Goal: Information Seeking & Learning: Understand process/instructions

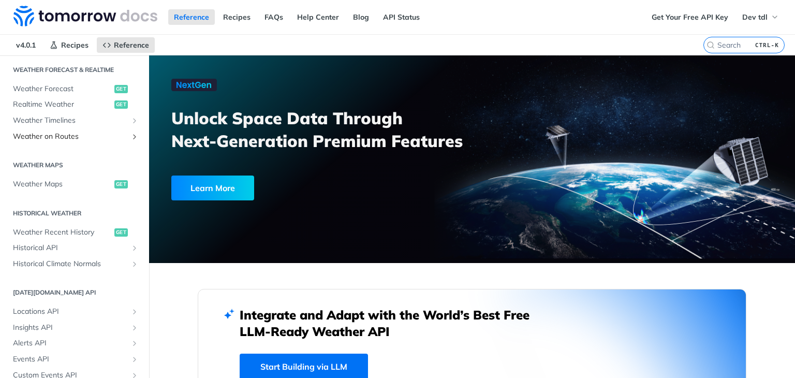
scroll to position [207, 0]
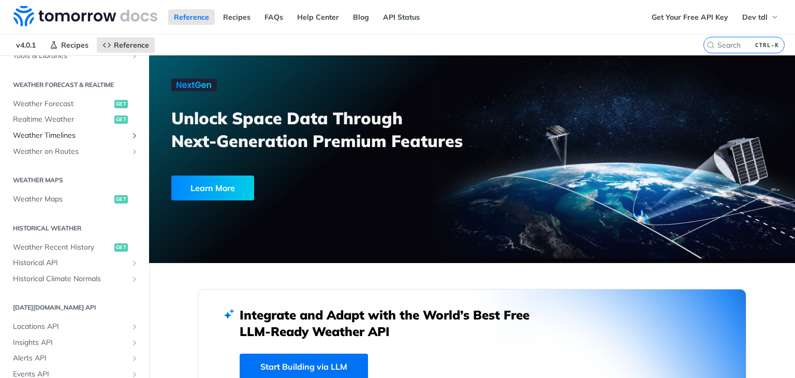
click at [79, 134] on span "Weather Timelines" at bounding box center [70, 135] width 115 height 10
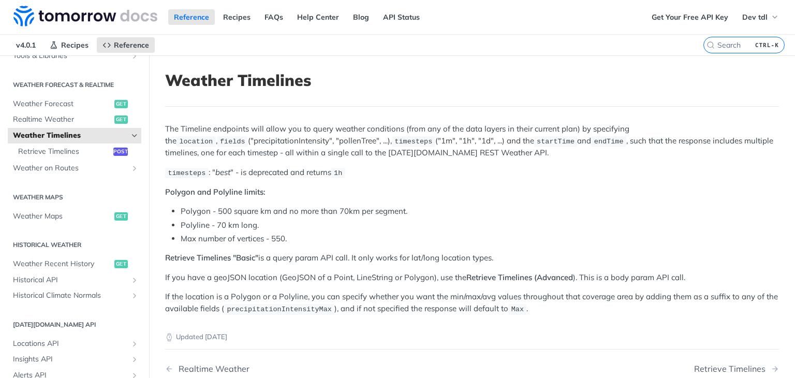
click at [130, 135] on icon "Hide subpages for Weather Timelines" at bounding box center [134, 135] width 8 height 8
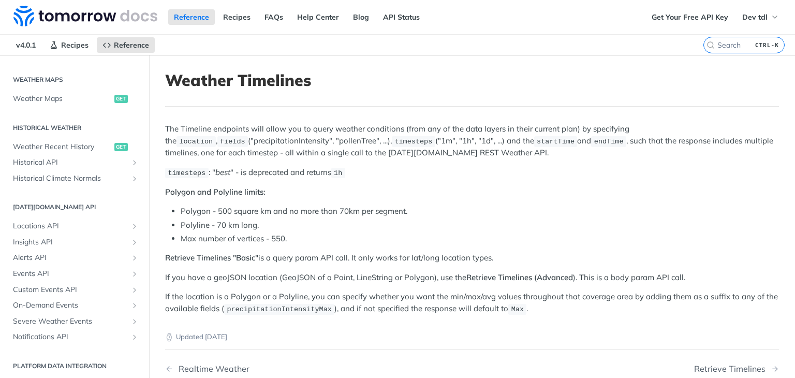
scroll to position [310, 0]
click at [68, 223] on span "Locations API" at bounding box center [70, 223] width 115 height 10
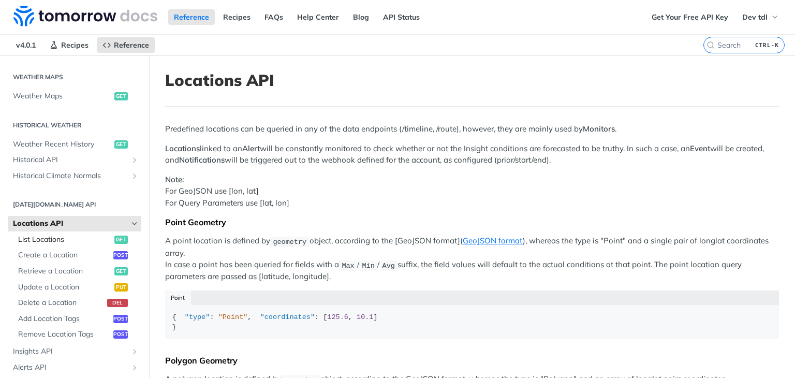
click at [62, 236] on span "List Locations" at bounding box center [65, 240] width 94 height 10
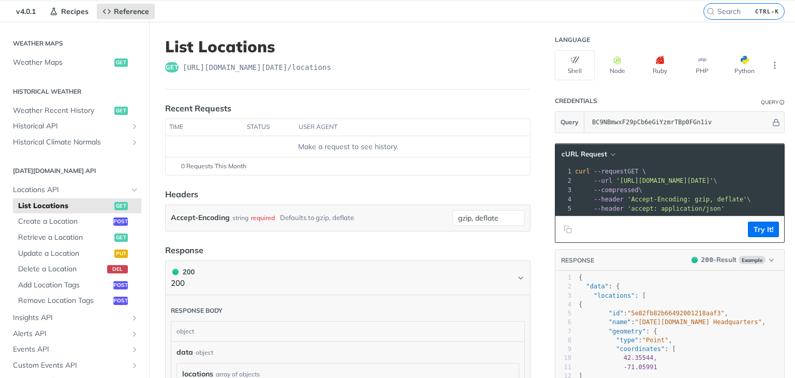
scroll to position [104, 0]
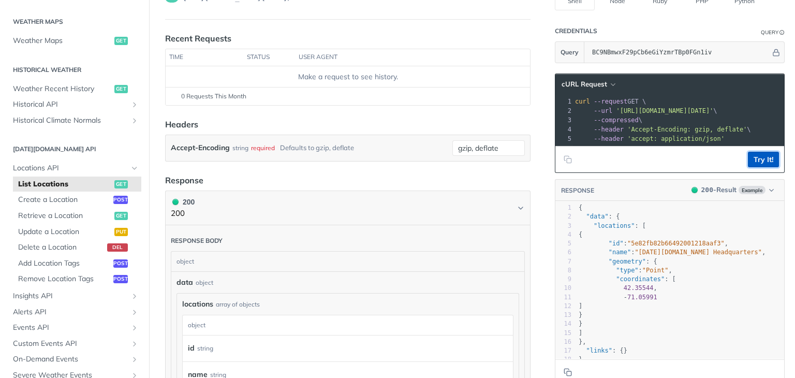
click at [750, 163] on button "Try It!" at bounding box center [763, 160] width 31 height 16
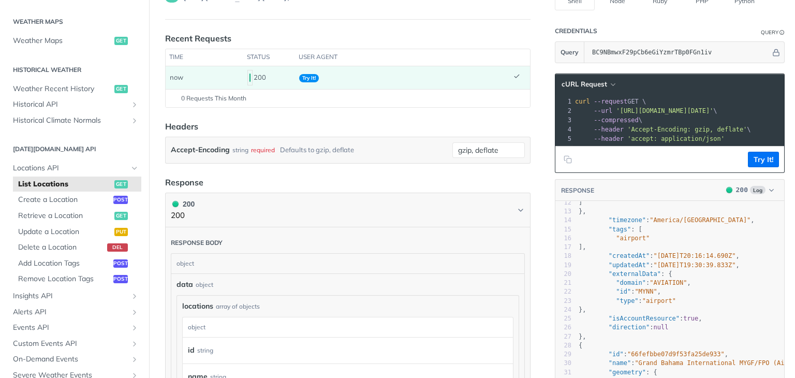
scroll to position [155, 0]
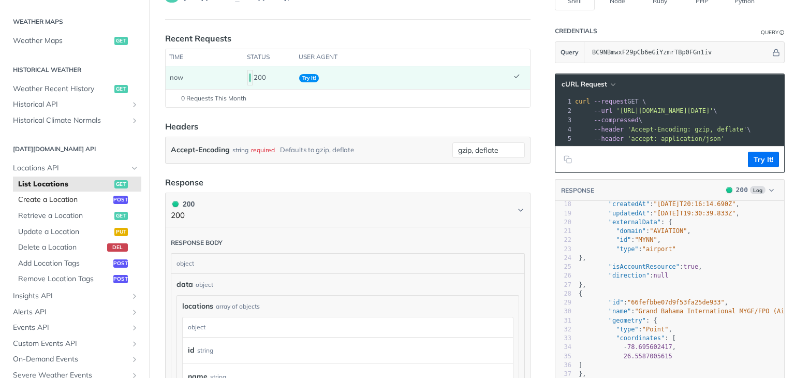
click at [75, 200] on span "Create a Location" at bounding box center [64, 200] width 93 height 10
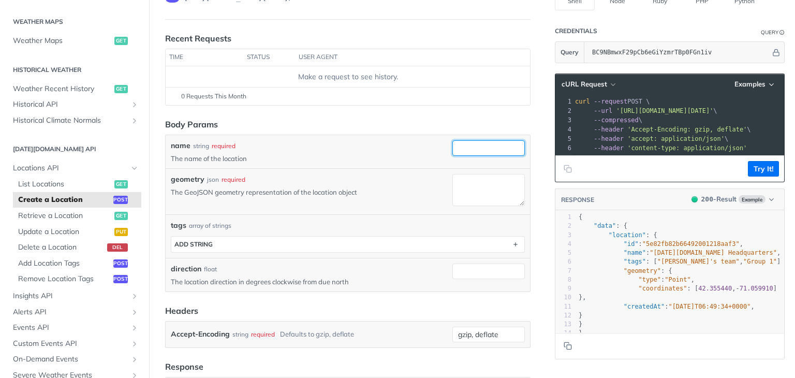
click at [470, 153] on input "name" at bounding box center [488, 148] width 72 height 16
click at [467, 148] on input "name" at bounding box center [488, 148] width 72 height 16
click at [472, 187] on textarea "geometry" at bounding box center [488, 190] width 72 height 32
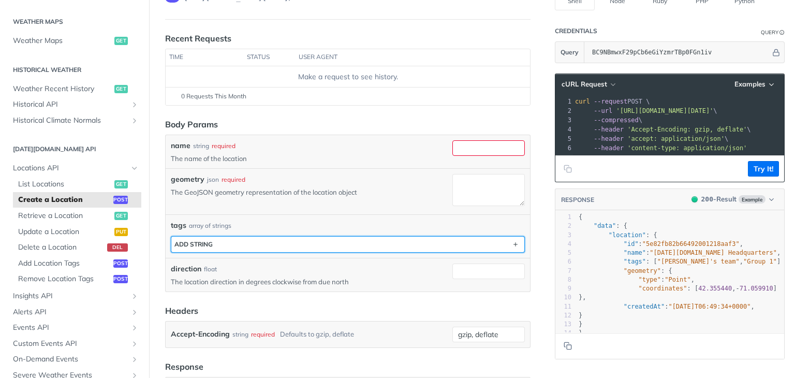
click at [366, 245] on button "ADD string" at bounding box center [347, 245] width 353 height 16
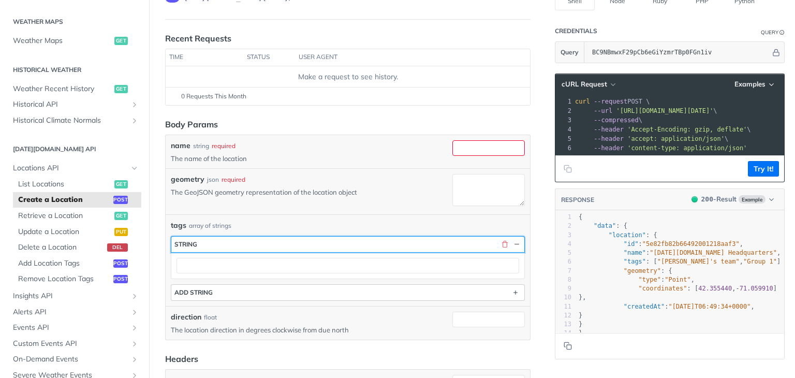
click at [366, 245] on button "string" at bounding box center [347, 245] width 353 height 16
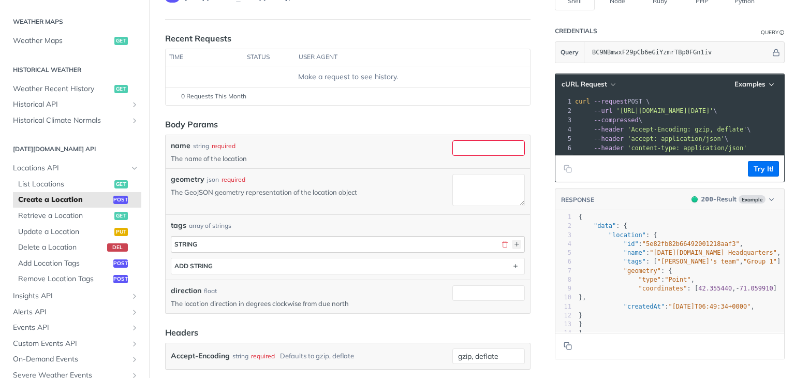
click at [512, 241] on button "button" at bounding box center [516, 244] width 9 height 9
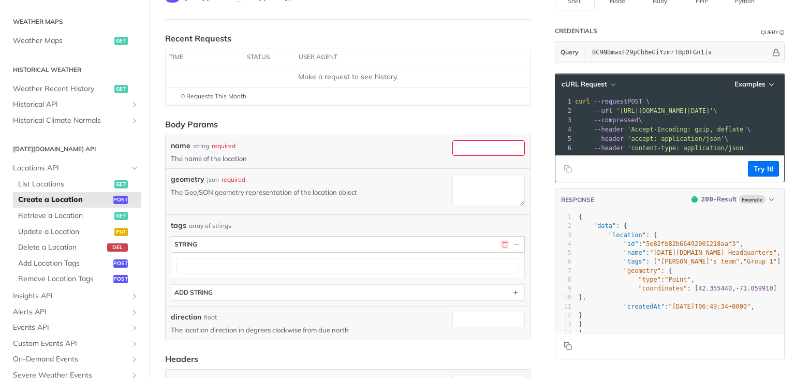
click at [500, 243] on button "button" at bounding box center [504, 244] width 9 height 9
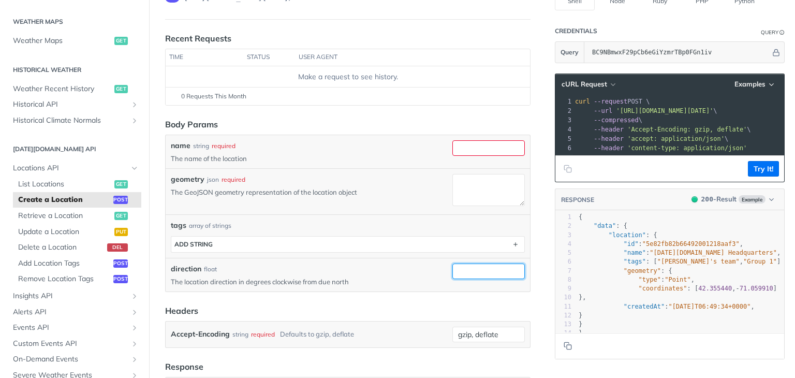
click at [466, 269] on input "direction" at bounding box center [488, 271] width 72 height 16
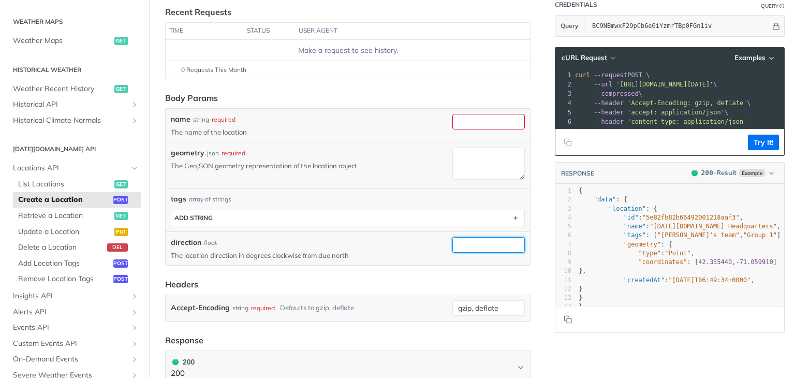
scroll to position [155, 0]
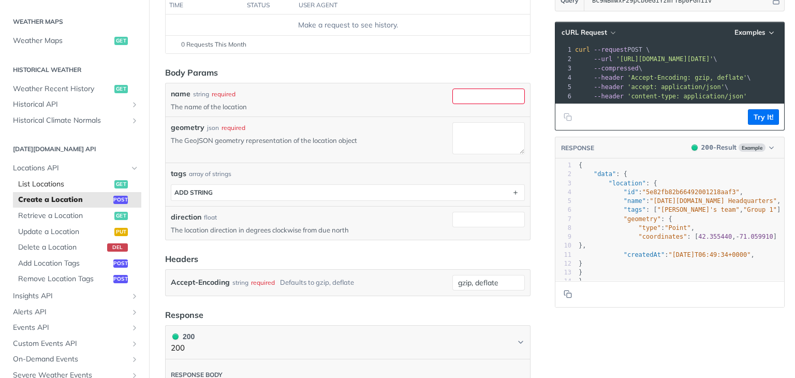
click at [73, 185] on span "List Locations" at bounding box center [65, 184] width 94 height 10
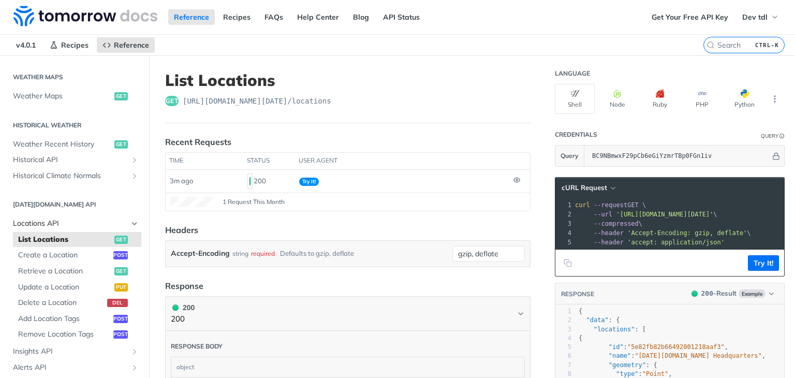
click at [52, 224] on span "Locations API" at bounding box center [70, 223] width 115 height 10
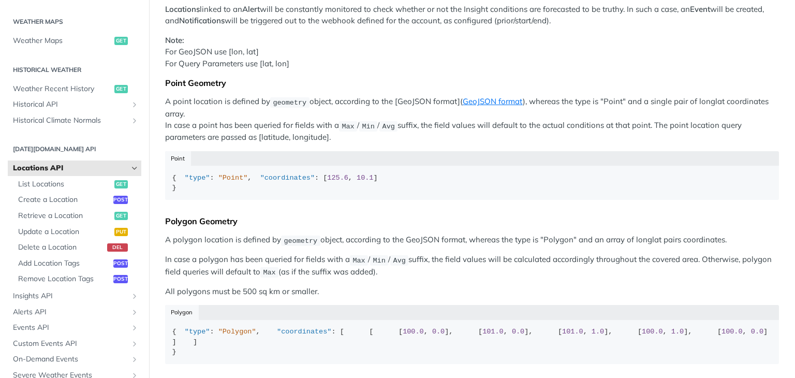
scroll to position [52, 0]
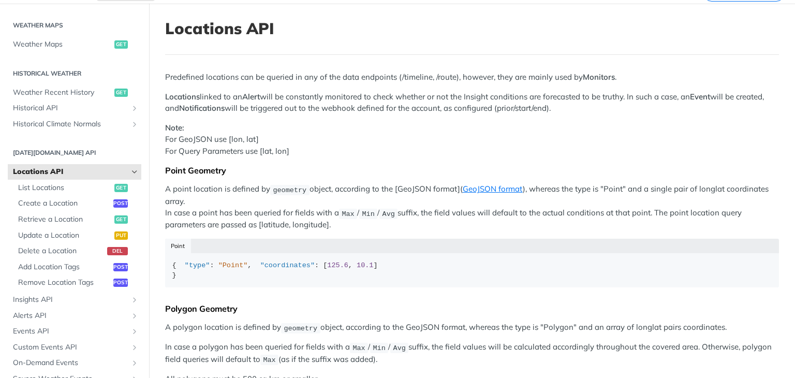
click at [201, 32] on h1 "Locations API" at bounding box center [472, 28] width 614 height 19
drag, startPoint x: 201, startPoint y: 32, endPoint x: 253, endPoint y: 36, distance: 51.9
click at [253, 36] on h1 "Locations API" at bounding box center [472, 28] width 614 height 19
click at [255, 36] on h1 "Locations API" at bounding box center [472, 28] width 614 height 19
drag, startPoint x: 255, startPoint y: 36, endPoint x: 223, endPoint y: 36, distance: 32.1
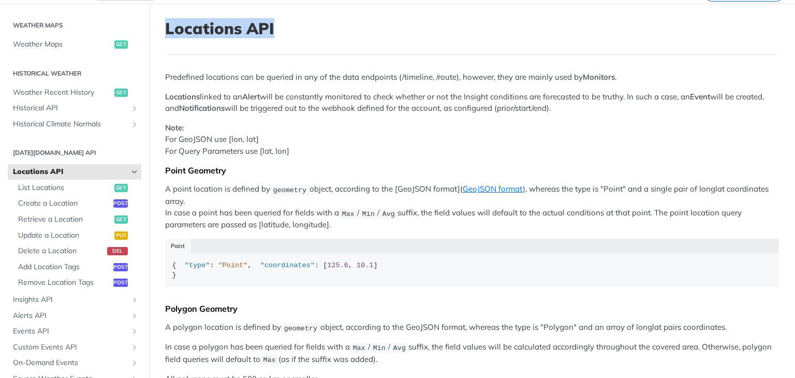
click at [223, 36] on h1 "Locations API" at bounding box center [472, 28] width 614 height 19
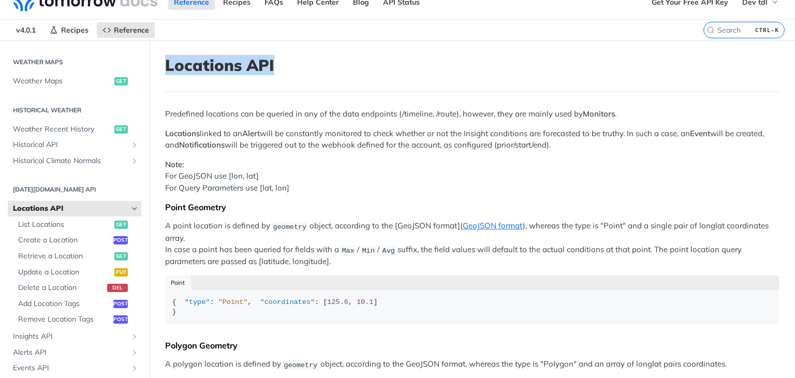
scroll to position [0, 0]
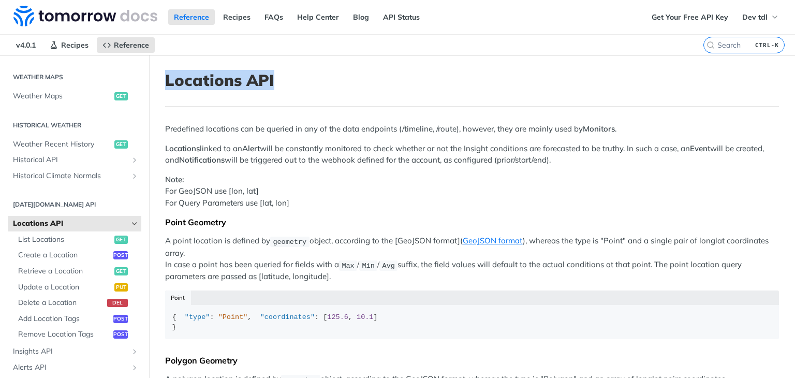
click at [217, 80] on h1 "Locations API" at bounding box center [472, 80] width 614 height 19
drag, startPoint x: 217, startPoint y: 80, endPoint x: 254, endPoint y: 80, distance: 36.8
click at [254, 80] on h1 "Locations API" at bounding box center [472, 80] width 614 height 19
drag, startPoint x: 254, startPoint y: 80, endPoint x: 215, endPoint y: 81, distance: 38.8
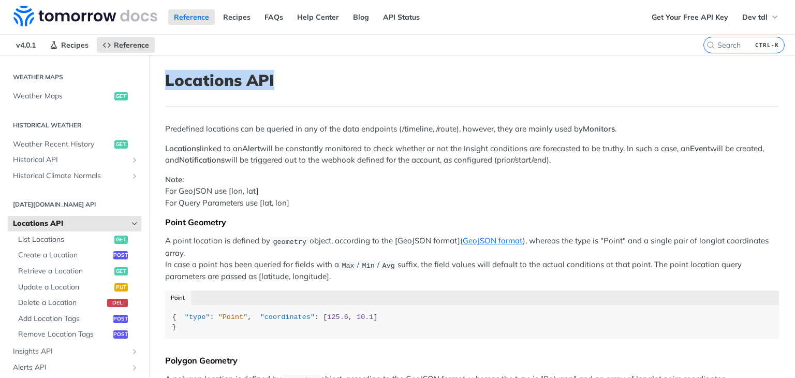
click at [215, 81] on h1 "Locations API" at bounding box center [472, 80] width 614 height 19
drag, startPoint x: 215, startPoint y: 81, endPoint x: 255, endPoint y: 81, distance: 39.9
click at [255, 81] on h1 "Locations API" at bounding box center [472, 80] width 614 height 19
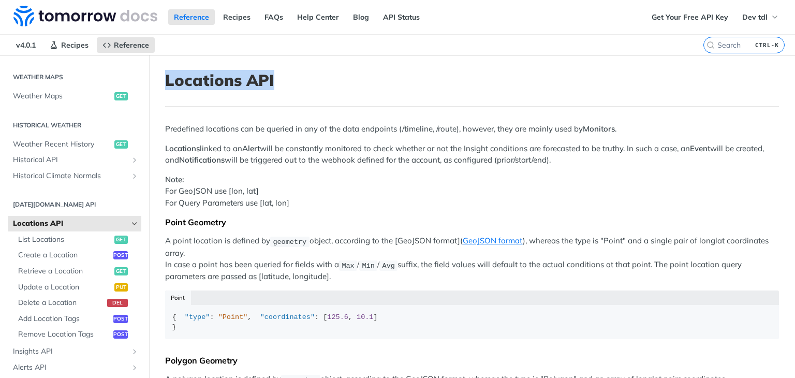
drag, startPoint x: 255, startPoint y: 81, endPoint x: 207, endPoint y: 81, distance: 48.1
click at [207, 81] on h1 "Locations API" at bounding box center [472, 80] width 614 height 19
drag, startPoint x: 207, startPoint y: 81, endPoint x: 255, endPoint y: 81, distance: 47.6
click at [255, 81] on h1 "Locations API" at bounding box center [472, 80] width 614 height 19
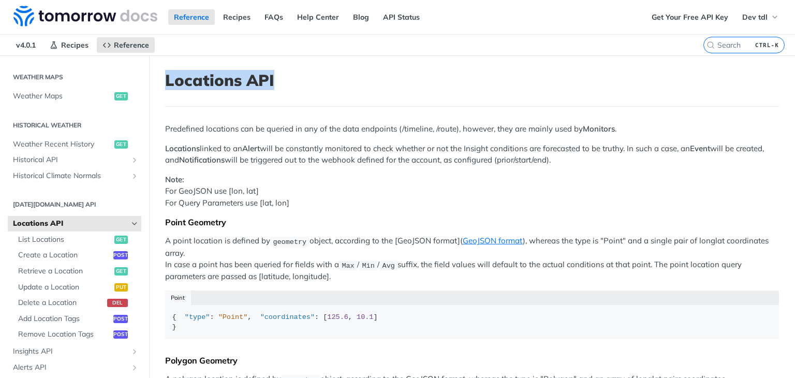
click at [255, 81] on h1 "Locations API" at bounding box center [472, 80] width 614 height 19
drag, startPoint x: 255, startPoint y: 81, endPoint x: 248, endPoint y: 81, distance: 6.7
click at [248, 81] on h1 "Locations API" at bounding box center [472, 80] width 614 height 19
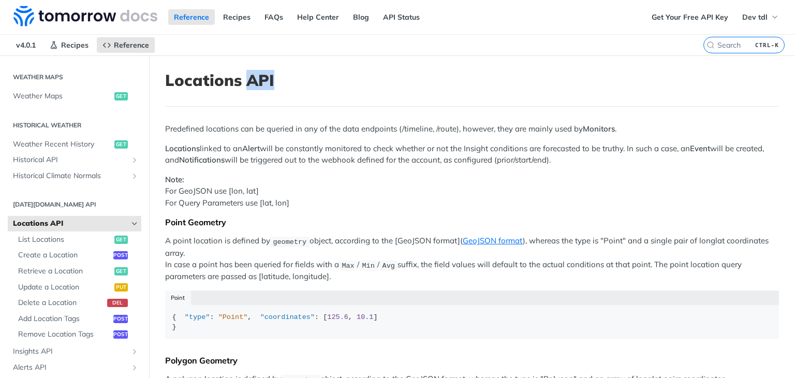
click at [248, 81] on h1 "Locations API" at bounding box center [472, 80] width 614 height 19
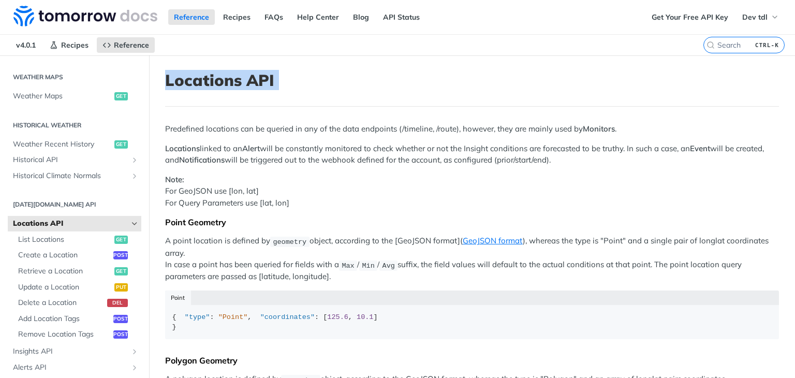
click at [254, 81] on h1 "Locations API" at bounding box center [472, 80] width 614 height 19
drag, startPoint x: 254, startPoint y: 81, endPoint x: 231, endPoint y: 82, distance: 22.3
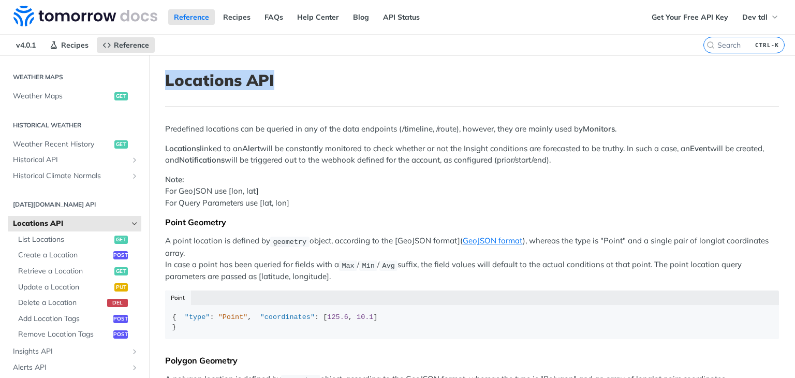
click at [231, 82] on h1 "Locations API" at bounding box center [472, 80] width 614 height 19
drag, startPoint x: 231, startPoint y: 82, endPoint x: 255, endPoint y: 82, distance: 23.8
click at [255, 82] on h1 "Locations API" at bounding box center [472, 80] width 614 height 19
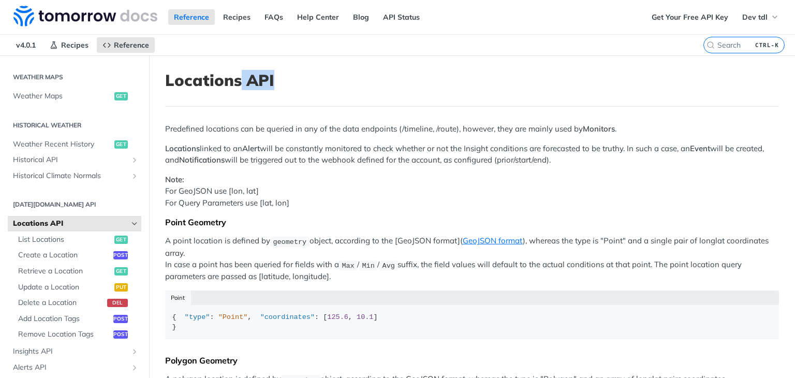
drag, startPoint x: 255, startPoint y: 82, endPoint x: 241, endPoint y: 87, distance: 15.4
click at [240, 85] on h1 "Locations API" at bounding box center [472, 80] width 614 height 19
click at [230, 84] on h1 "Locations API" at bounding box center [472, 80] width 614 height 19
drag, startPoint x: 230, startPoint y: 84, endPoint x: 259, endPoint y: 84, distance: 29.0
click at [259, 84] on h1 "Locations API" at bounding box center [472, 80] width 614 height 19
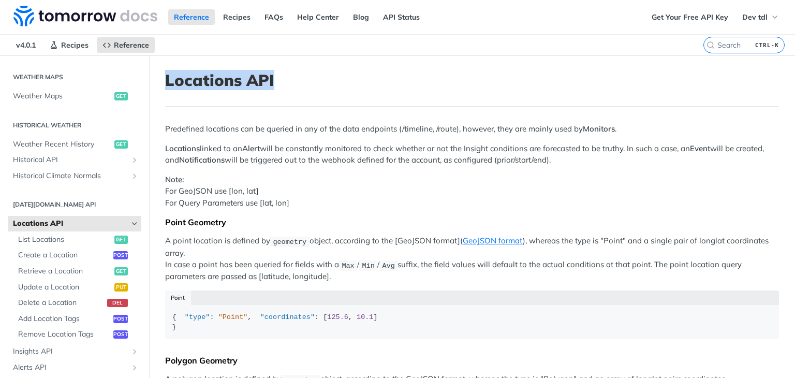
click at [262, 84] on h1 "Locations API" at bounding box center [472, 80] width 614 height 19
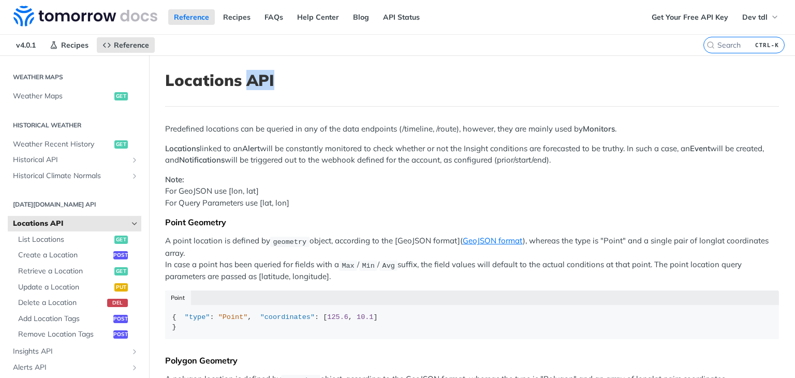
click at [262, 84] on h1 "Locations API" at bounding box center [472, 80] width 614 height 19
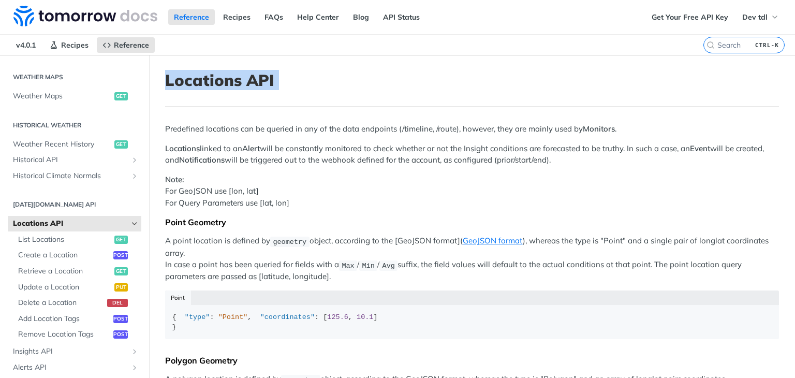
click at [262, 84] on h1 "Locations API" at bounding box center [472, 80] width 614 height 19
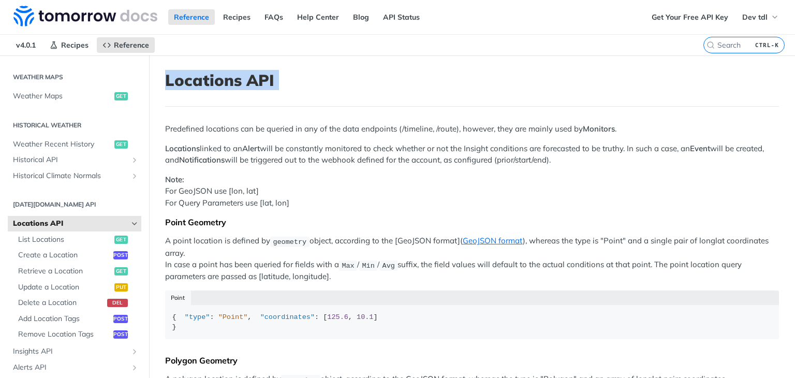
click at [262, 84] on h1 "Locations API" at bounding box center [472, 80] width 614 height 19
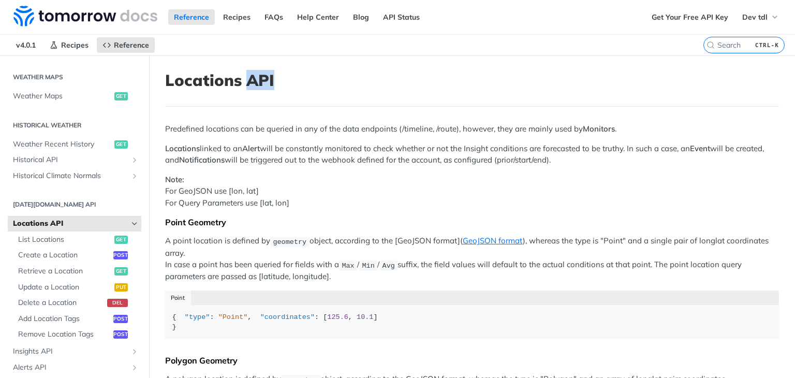
click at [262, 84] on h1 "Locations API" at bounding box center [472, 80] width 614 height 19
drag, startPoint x: 262, startPoint y: 84, endPoint x: 237, endPoint y: 84, distance: 25.4
click at [237, 84] on h1 "Locations API" at bounding box center [472, 80] width 614 height 19
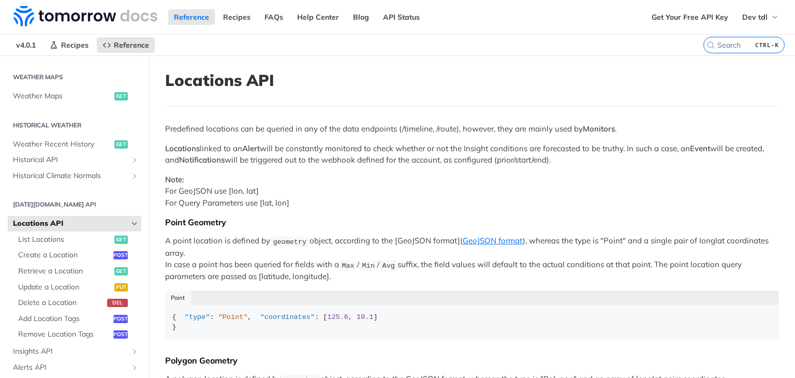
click at [214, 85] on h1 "Locations API" at bounding box center [472, 80] width 614 height 19
drag, startPoint x: 214, startPoint y: 85, endPoint x: 268, endPoint y: 80, distance: 54.1
click at [268, 80] on h1 "Locations API" at bounding box center [472, 80] width 614 height 19
click at [267, 79] on h1 "Locations API" at bounding box center [472, 80] width 614 height 19
drag, startPoint x: 267, startPoint y: 79, endPoint x: 233, endPoint y: 83, distance: 34.4
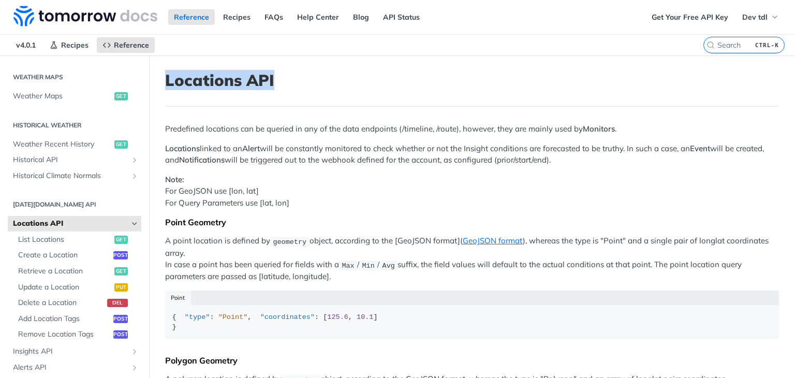
click at [233, 83] on h1 "Locations API" at bounding box center [472, 80] width 614 height 19
drag, startPoint x: 233, startPoint y: 83, endPoint x: 257, endPoint y: 79, distance: 24.6
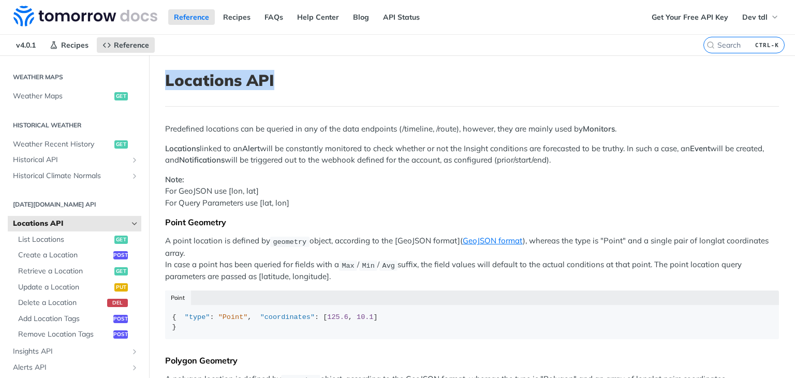
click at [257, 79] on h1 "Locations API" at bounding box center [472, 80] width 614 height 19
click at [255, 79] on h1 "Locations API" at bounding box center [472, 80] width 614 height 19
drag, startPoint x: 255, startPoint y: 79, endPoint x: 240, endPoint y: 79, distance: 15.5
click at [240, 79] on h1 "Locations API" at bounding box center [472, 80] width 614 height 19
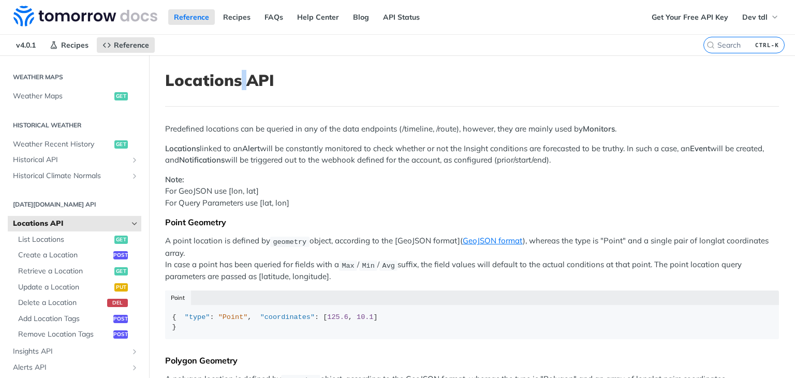
click at [240, 79] on h1 "Locations API" at bounding box center [472, 80] width 614 height 19
click at [236, 80] on h1 "Locations API" at bounding box center [472, 80] width 614 height 19
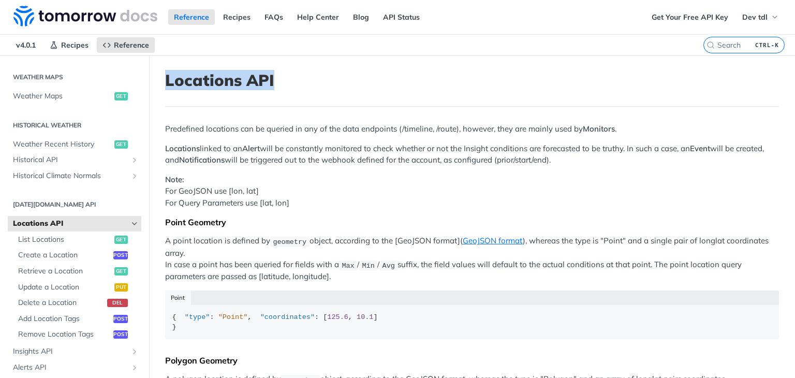
drag, startPoint x: 236, startPoint y: 80, endPoint x: 246, endPoint y: 81, distance: 10.4
click at [246, 81] on h1 "Locations API" at bounding box center [472, 80] width 614 height 19
drag, startPoint x: 246, startPoint y: 81, endPoint x: 237, endPoint y: 82, distance: 9.4
click at [237, 82] on h1 "Locations API" at bounding box center [472, 80] width 614 height 19
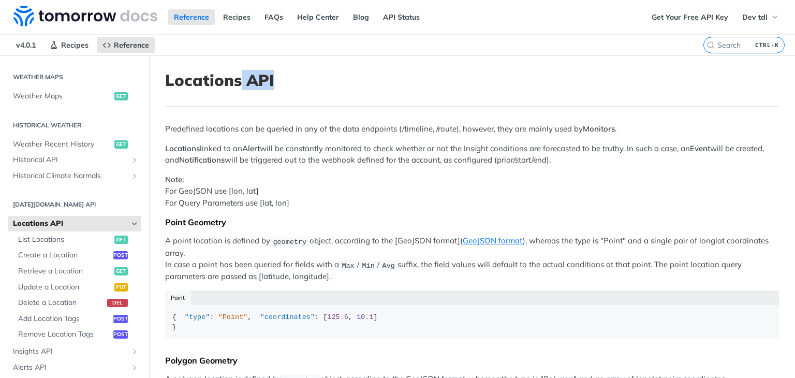
click at [237, 82] on h1 "Locations API" at bounding box center [472, 80] width 614 height 19
click at [235, 82] on h1 "Locations API" at bounding box center [472, 80] width 614 height 19
drag, startPoint x: 235, startPoint y: 82, endPoint x: 248, endPoint y: 81, distance: 14.0
click at [248, 81] on h1 "Locations API" at bounding box center [472, 80] width 614 height 19
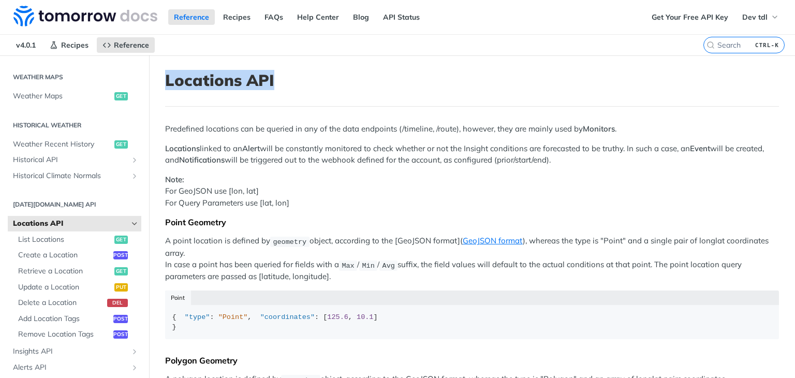
click at [249, 81] on h1 "Locations API" at bounding box center [472, 80] width 614 height 19
click at [246, 81] on h1 "Locations API" at bounding box center [472, 80] width 614 height 19
click at [259, 75] on h1 "Locations API" at bounding box center [472, 80] width 614 height 19
drag, startPoint x: 259, startPoint y: 75, endPoint x: 235, endPoint y: 79, distance: 25.2
click at [235, 79] on h1 "Locations API" at bounding box center [472, 80] width 614 height 19
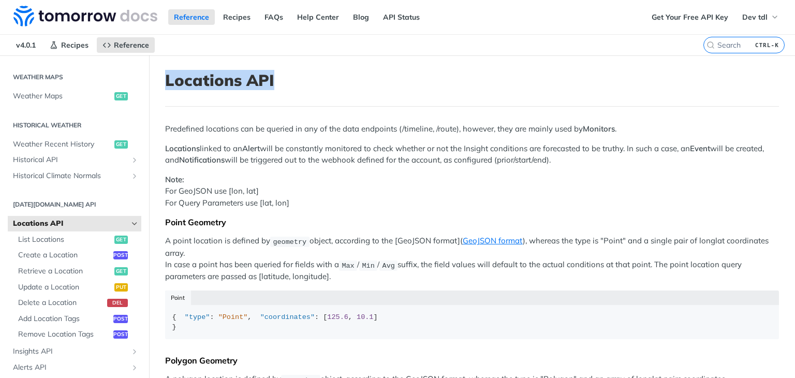
click at [235, 79] on h1 "Locations API" at bounding box center [472, 80] width 614 height 19
drag, startPoint x: 235, startPoint y: 79, endPoint x: 257, endPoint y: 80, distance: 22.3
click at [257, 80] on h1 "Locations API" at bounding box center [472, 80] width 614 height 19
drag, startPoint x: 257, startPoint y: 80, endPoint x: 232, endPoint y: 84, distance: 24.7
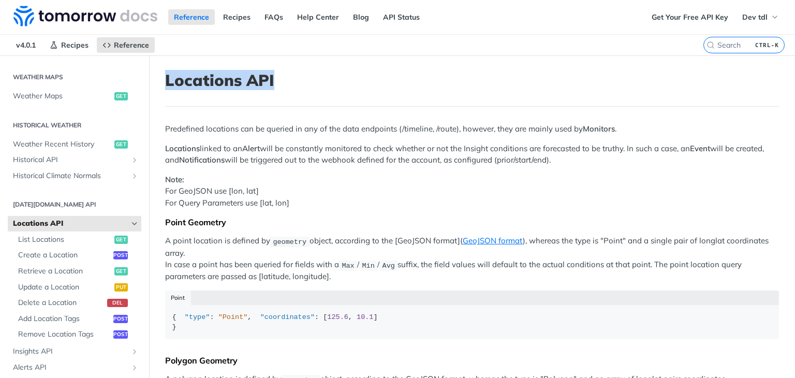
click at [232, 84] on h1 "Locations API" at bounding box center [472, 80] width 614 height 19
drag, startPoint x: 232, startPoint y: 84, endPoint x: 248, endPoint y: 84, distance: 16.1
click at [248, 84] on h1 "Locations API" at bounding box center [472, 80] width 614 height 19
click at [261, 81] on h1 "Locations API" at bounding box center [472, 80] width 614 height 19
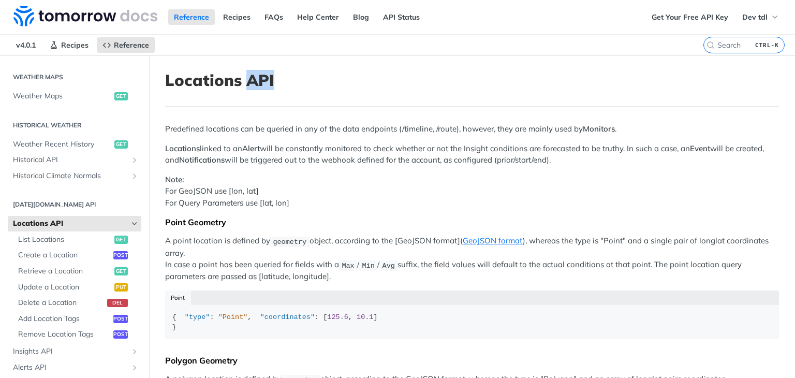
drag, startPoint x: 261, startPoint y: 81, endPoint x: 244, endPoint y: 84, distance: 16.8
click at [244, 84] on h1 "Locations API" at bounding box center [472, 80] width 614 height 19
click at [218, 81] on h1 "Locations API" at bounding box center [472, 80] width 614 height 19
drag, startPoint x: 218, startPoint y: 81, endPoint x: 259, endPoint y: 80, distance: 40.9
click at [259, 80] on h1 "Locations API" at bounding box center [472, 80] width 614 height 19
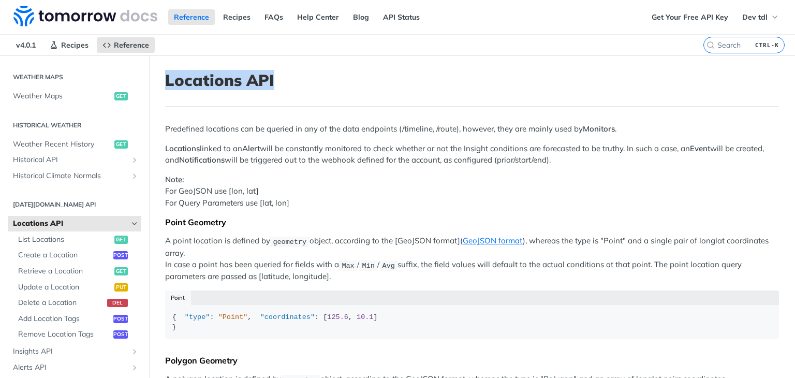
click at [259, 80] on h1 "Locations API" at bounding box center [472, 80] width 614 height 19
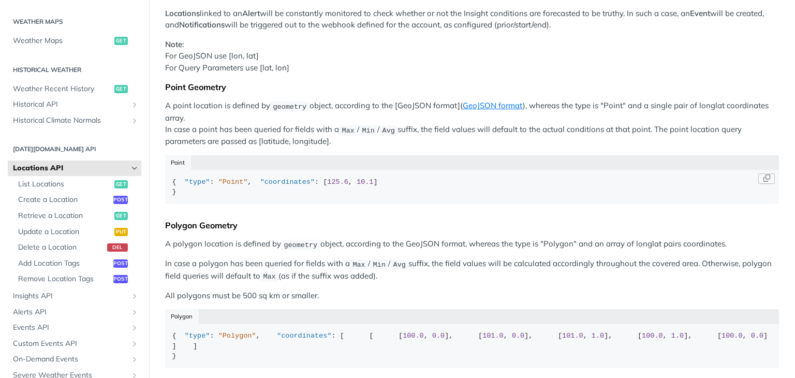
scroll to position [259, 0]
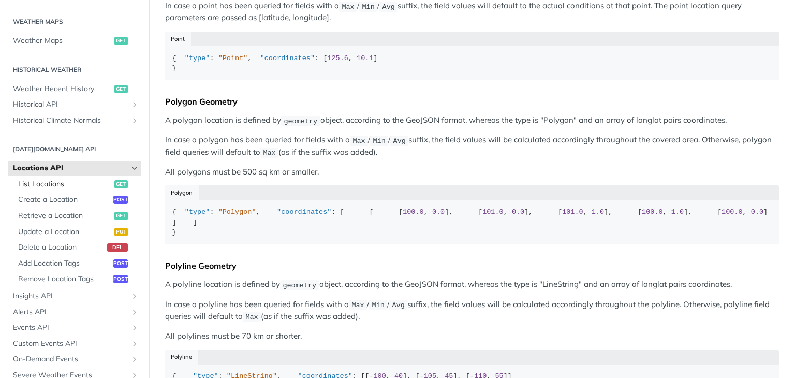
click at [82, 184] on span "List Locations" at bounding box center [65, 184] width 94 height 10
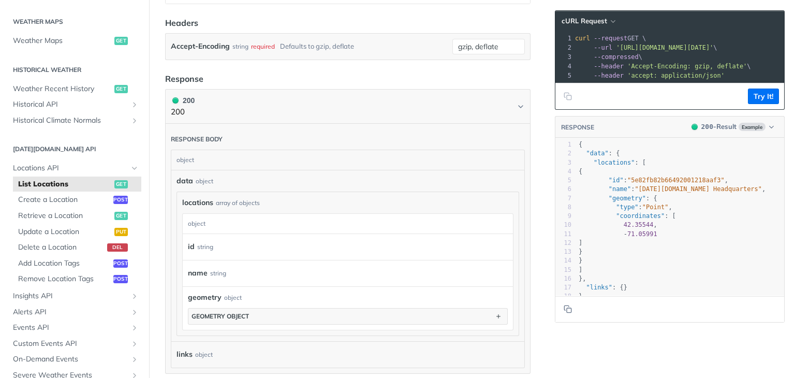
click at [277, 70] on article "List Locations get [URL][DOMAIN_NAME][DATE] /locations Recent Requests time sta…" at bounding box center [348, 184] width 398 height 673
click at [130, 164] on icon "Hide subpages for Locations API" at bounding box center [134, 168] width 8 height 8
